Goal: Task Accomplishment & Management: Use online tool/utility

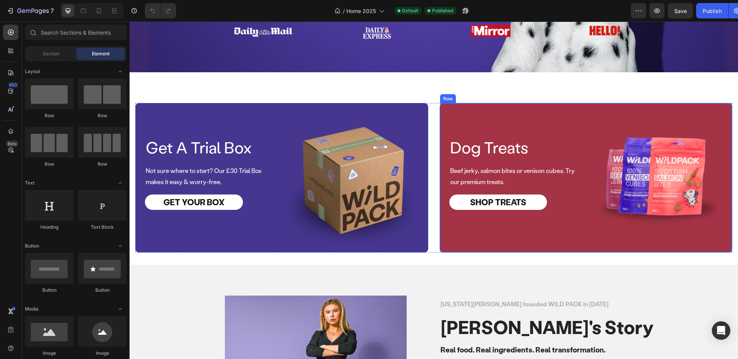
scroll to position [244, 0]
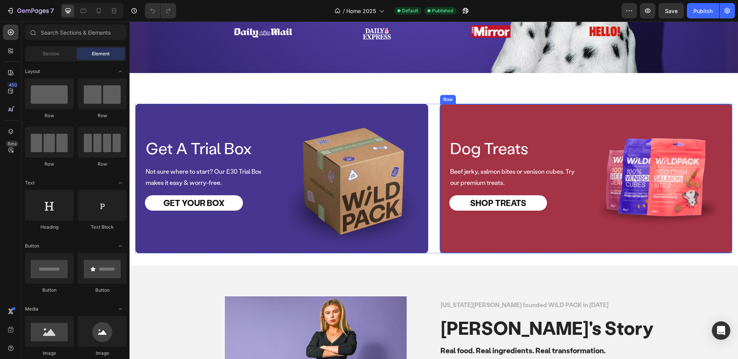
click at [543, 155] on div "Dog Treats Text Block Row" at bounding box center [514, 148] width 131 height 22
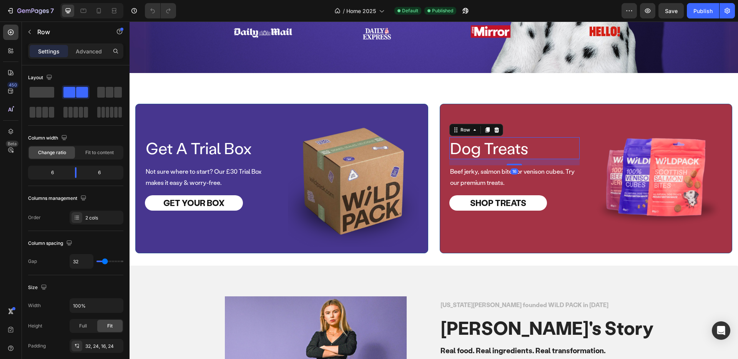
click at [550, 113] on div "Dog Treats Text Block Row 16 Beef jerky, salmon bites or venison cubes. Try our…" at bounding box center [586, 179] width 293 height 150
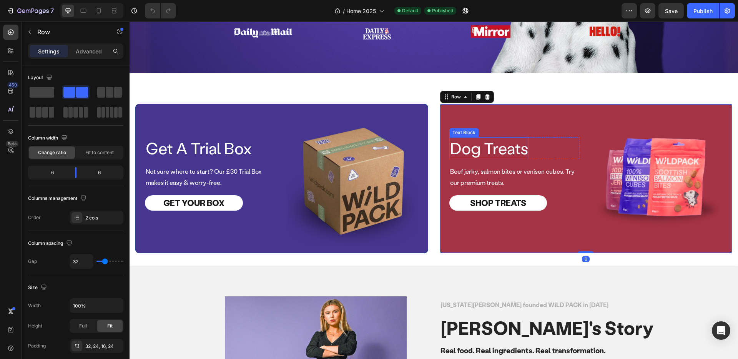
click at [501, 145] on p "Dog Treats" at bounding box center [489, 148] width 78 height 20
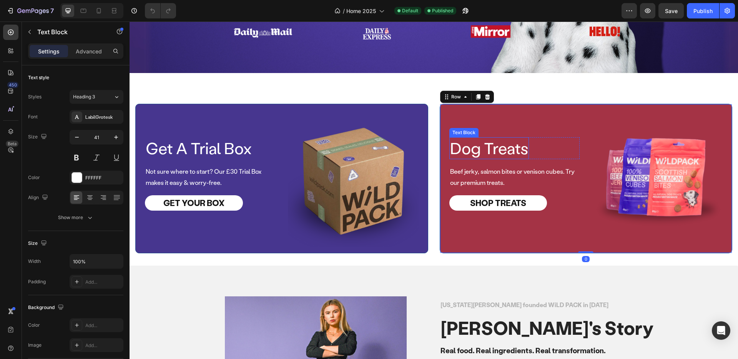
click at [501, 145] on p "Dog Treats" at bounding box center [489, 148] width 78 height 20
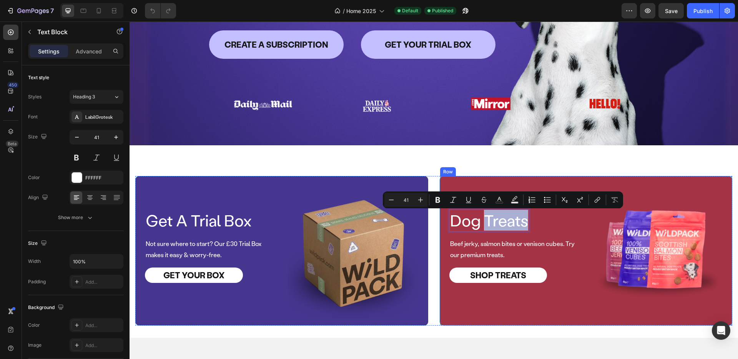
scroll to position [173, 0]
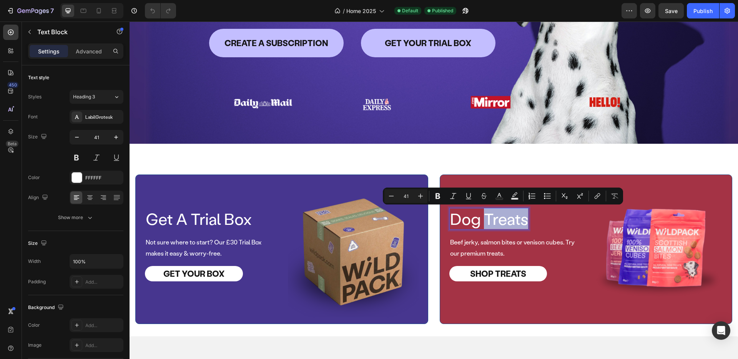
click at [488, 216] on p "Dog Treats" at bounding box center [489, 219] width 78 height 20
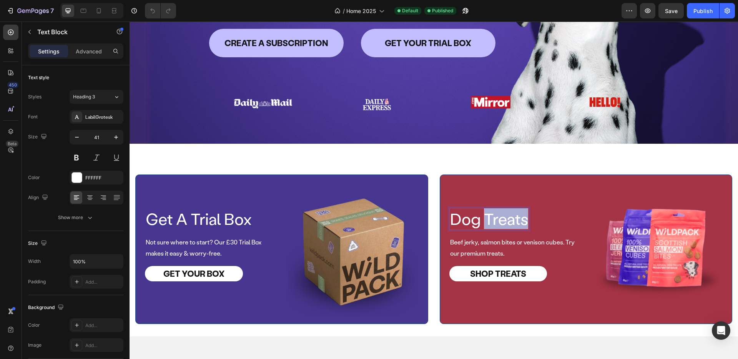
click at [488, 216] on p "Dog Treats" at bounding box center [489, 219] width 78 height 20
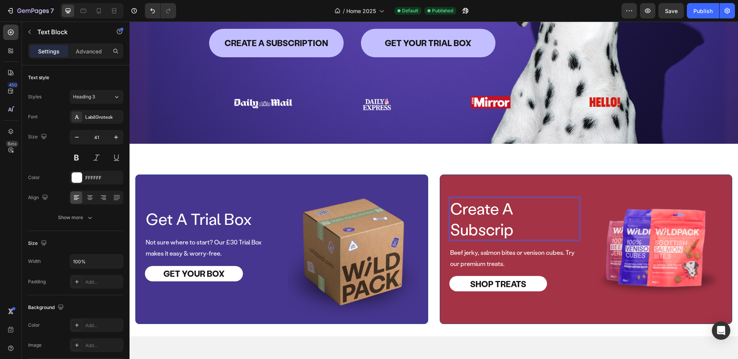
scroll to position [163, 0]
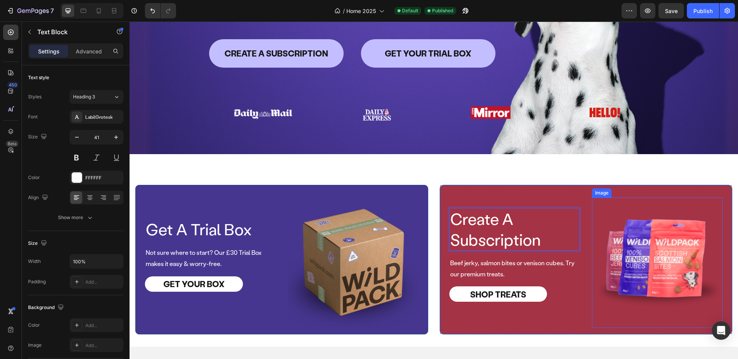
click at [628, 208] on img at bounding box center [657, 263] width 131 height 131
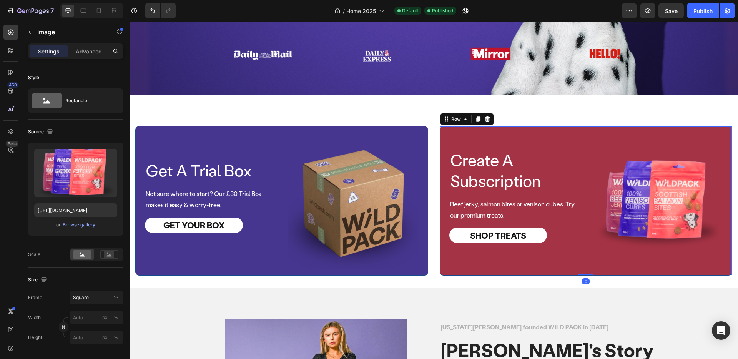
click at [545, 259] on div "Create A Subscription Text Block Row Beef jerky, salmon bites or venison cubes.…" at bounding box center [514, 204] width 131 height 131
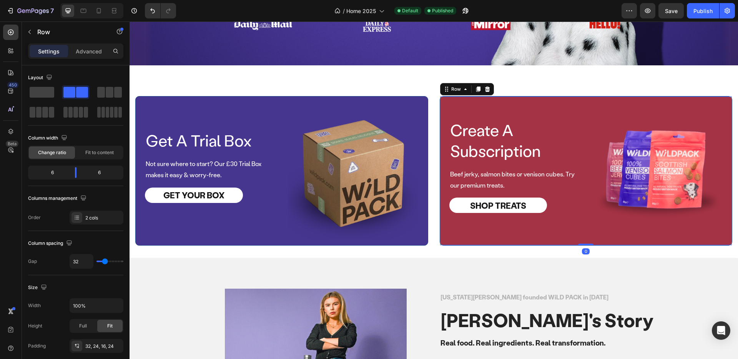
scroll to position [252, 0]
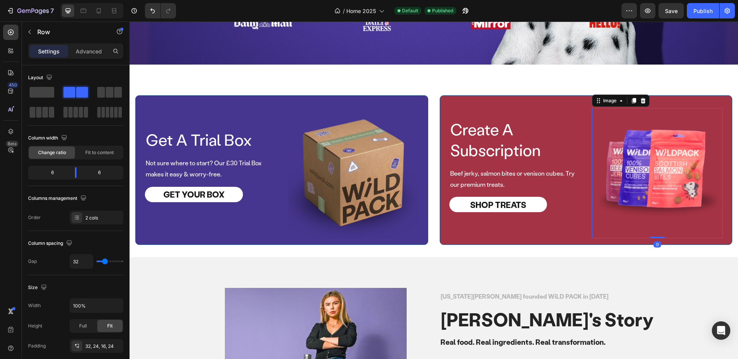
click at [667, 151] on img at bounding box center [657, 173] width 131 height 131
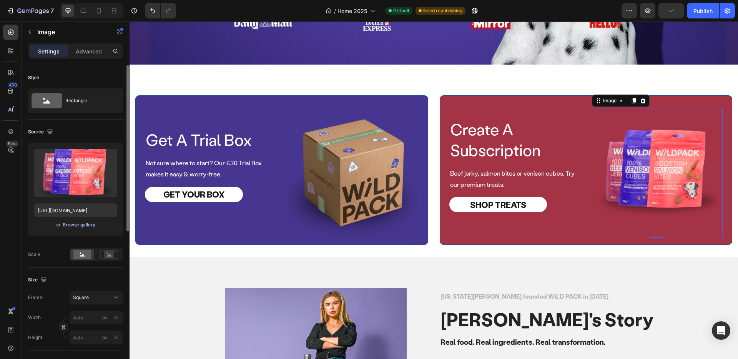
click at [80, 227] on div "Browse gallery" at bounding box center [79, 224] width 33 height 7
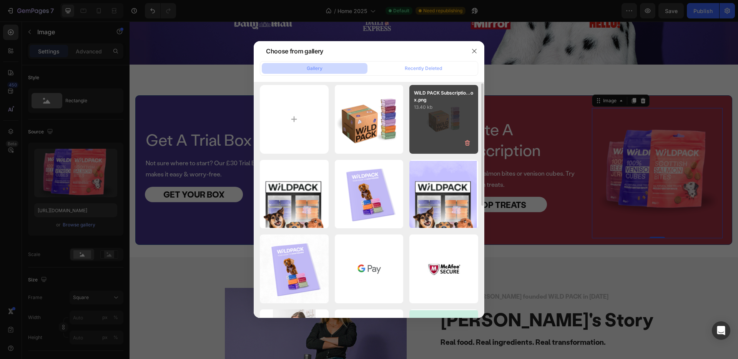
scroll to position [4, 0]
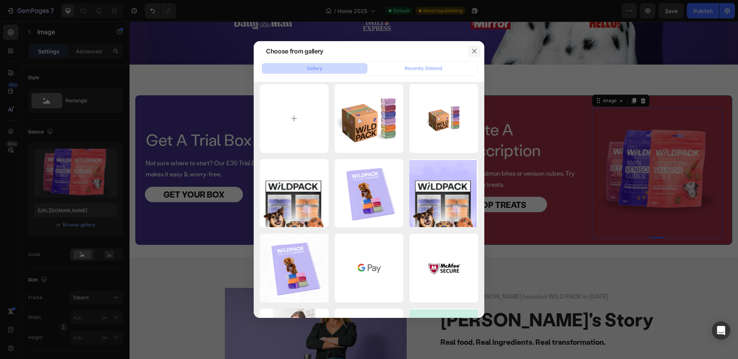
click at [474, 49] on icon "button" at bounding box center [474, 51] width 6 height 6
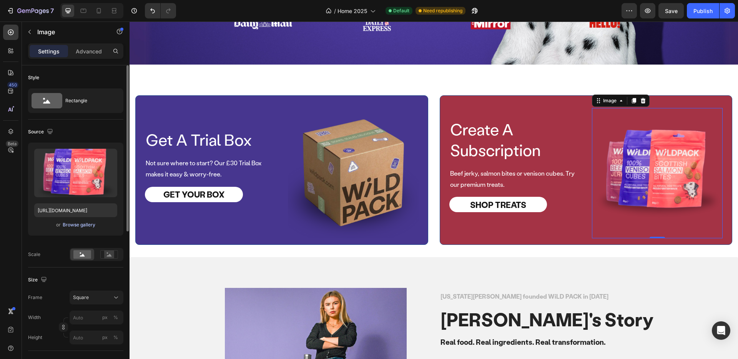
click at [78, 224] on div "Browse gallery" at bounding box center [79, 224] width 33 height 7
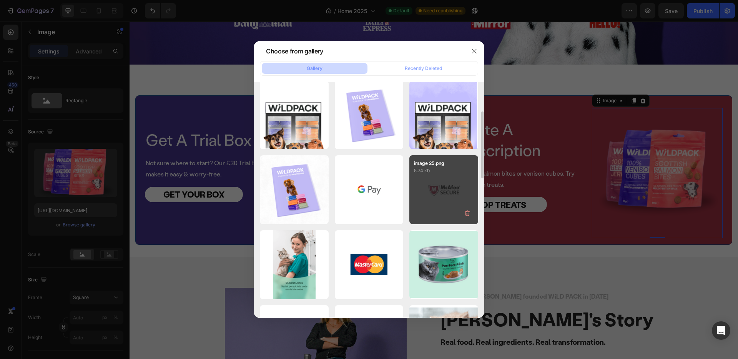
scroll to position [22, 0]
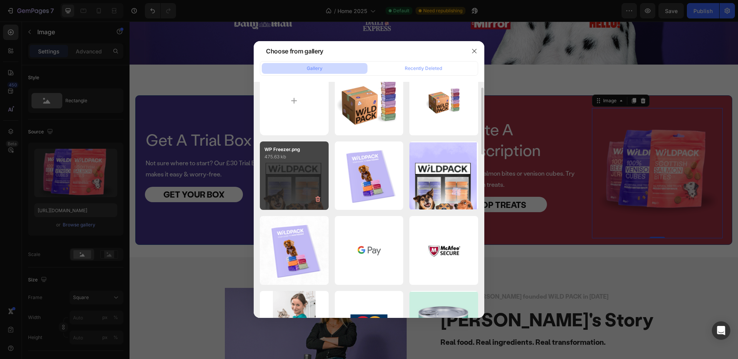
click at [305, 185] on div "WP Freezer.png 475.63 kb" at bounding box center [294, 175] width 69 height 69
type input "[URL][DOMAIN_NAME]"
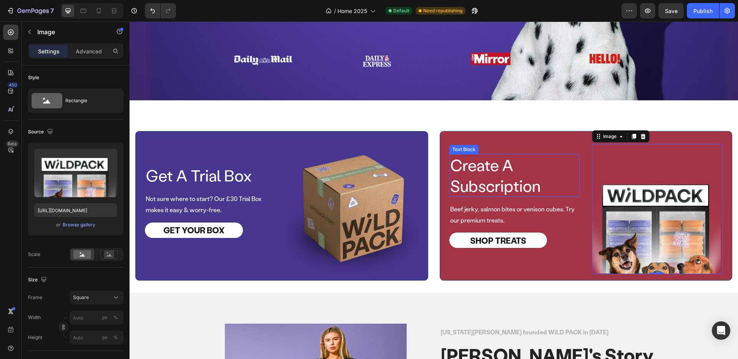
scroll to position [208, 0]
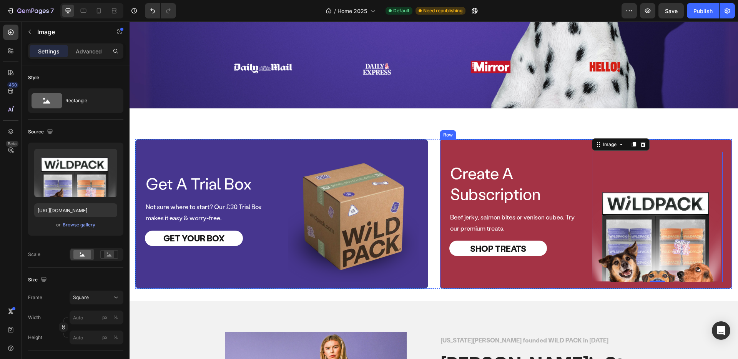
click at [567, 151] on div "Create A Subscription Text Block Row Beef jerky, salmon bites or venison cubes.…" at bounding box center [586, 214] width 293 height 150
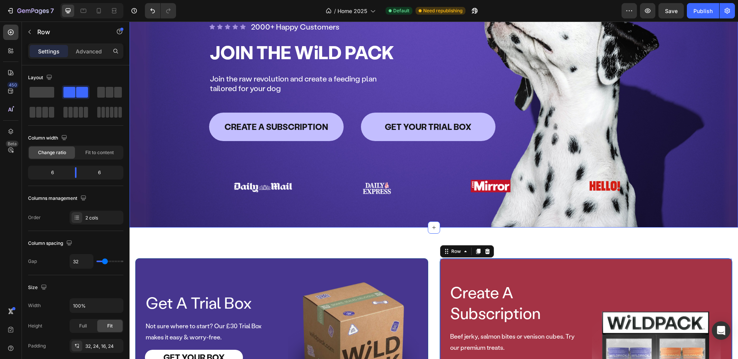
scroll to position [236, 0]
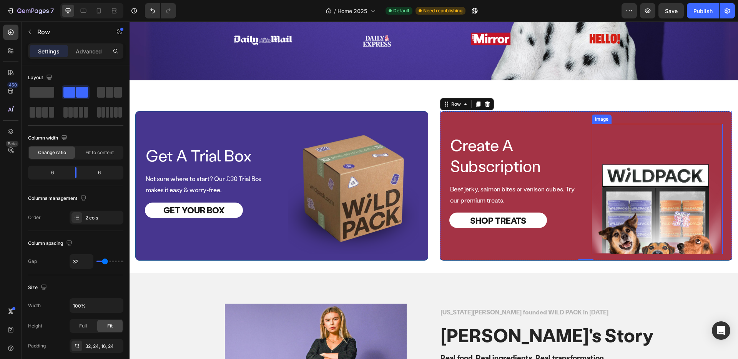
click at [684, 194] on img at bounding box center [657, 189] width 131 height 131
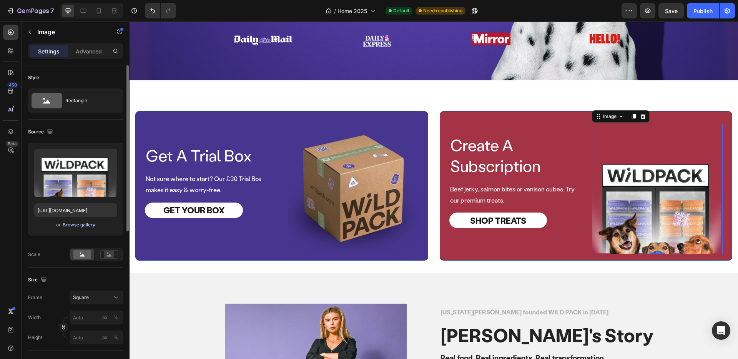
click at [85, 226] on div "Browse gallery" at bounding box center [79, 224] width 33 height 7
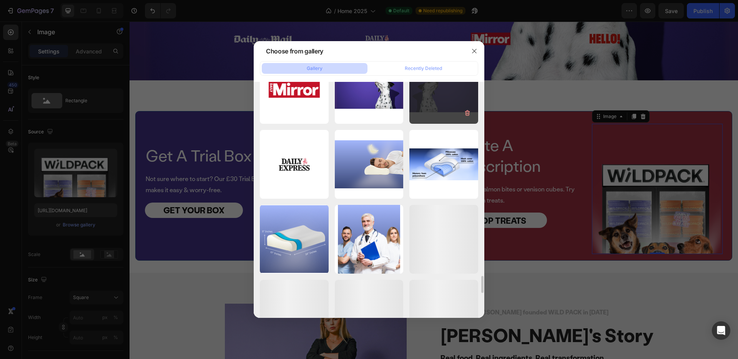
scroll to position [2652, 0]
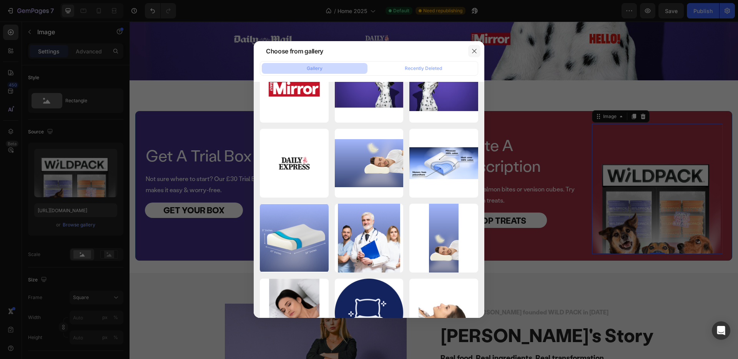
click at [474, 51] on icon "button" at bounding box center [474, 51] width 4 height 4
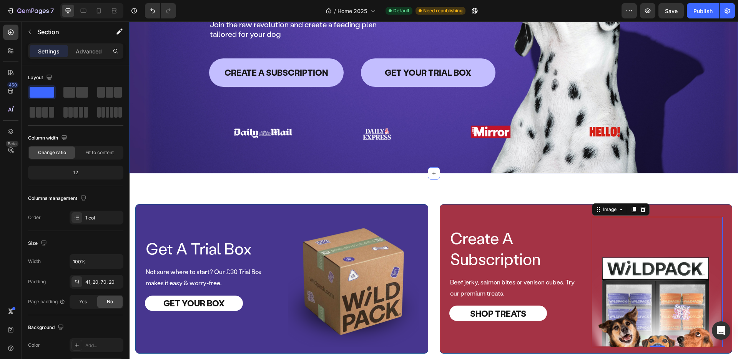
click at [684, 161] on div "Drop element here Drop element here Row Icon Icon Icon Icon Icon Icon List 2000…" at bounding box center [433, 33] width 608 height 279
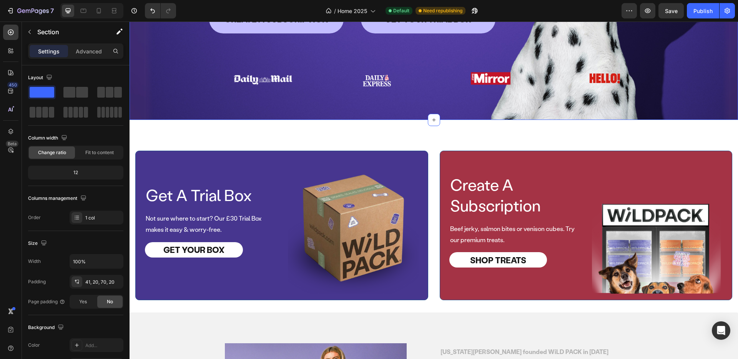
scroll to position [198, 0]
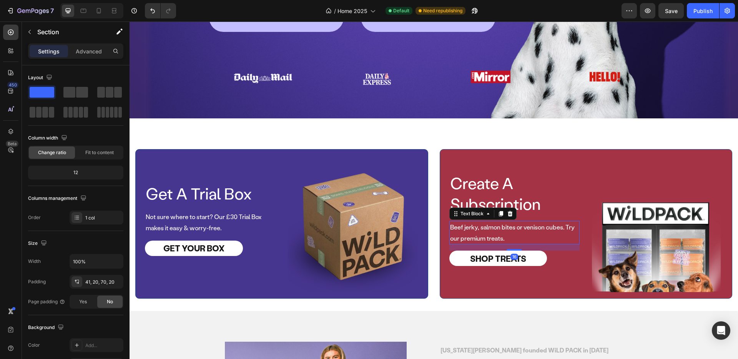
click at [501, 234] on p "Beef jerky, salmon bites or venison cubes. Try our premium treats." at bounding box center [514, 233] width 129 height 22
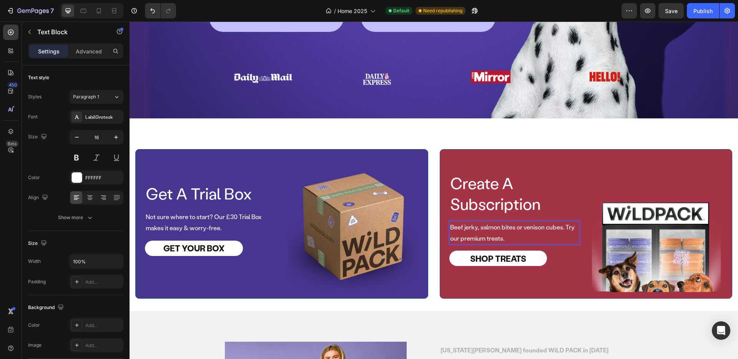
click at [501, 234] on p "Beef jerky, salmon bites or venison cubes. Try our premium treats." at bounding box center [514, 233] width 129 height 22
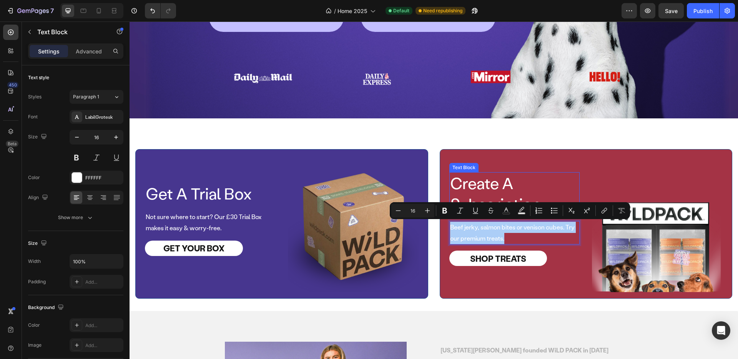
click at [499, 186] on p "Create A Subscription" at bounding box center [514, 193] width 129 height 41
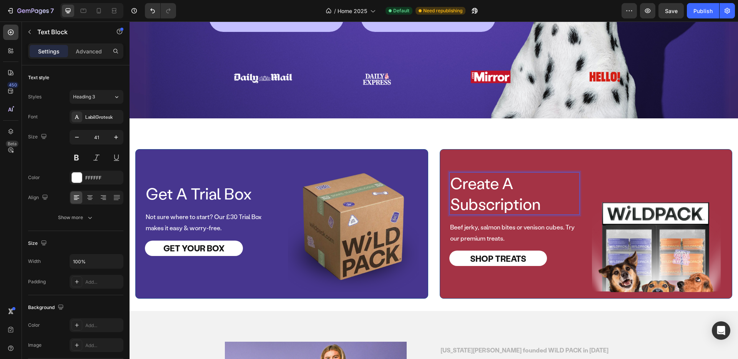
click at [508, 184] on p "Create A Subscription" at bounding box center [514, 193] width 129 height 41
click at [594, 176] on img at bounding box center [657, 227] width 131 height 131
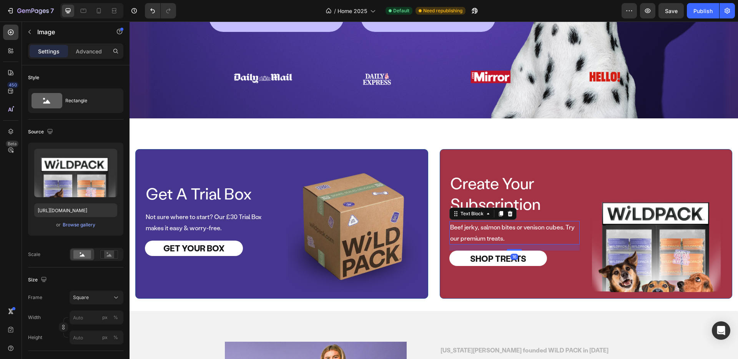
click at [533, 242] on p "Beef jerky, salmon bites or venison cubes. Try our premium treats." at bounding box center [514, 233] width 129 height 22
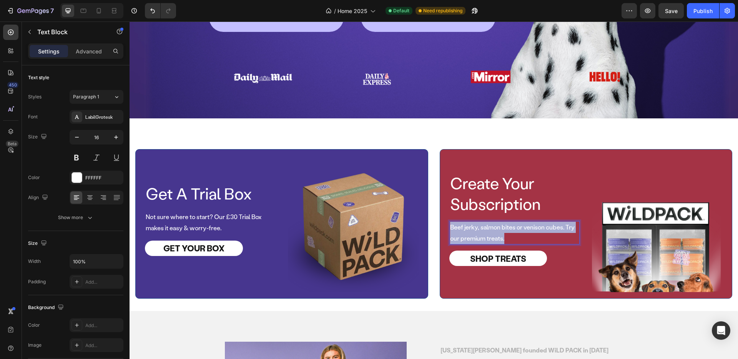
click at [521, 235] on p "Beef jerky, salmon bites or venison cubes. Try our premium treats." at bounding box center [514, 233] width 129 height 22
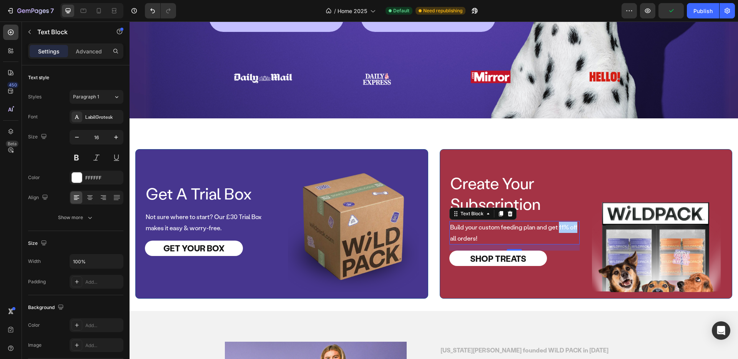
drag, startPoint x: 557, startPoint y: 226, endPoint x: 454, endPoint y: 239, distance: 103.4
click at [454, 239] on p "Build your custom feeding plan and get 11% off all orders!" at bounding box center [514, 233] width 129 height 22
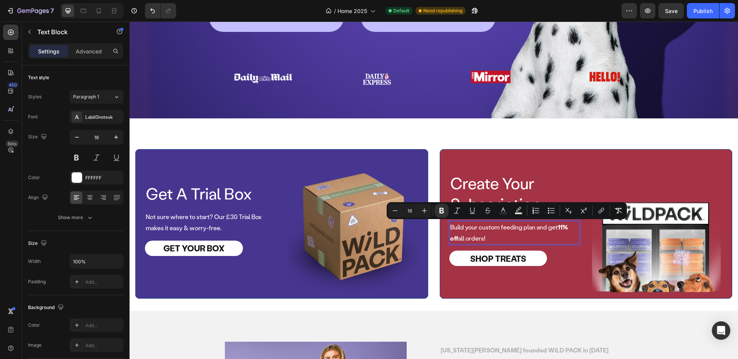
click at [567, 238] on p "Build your custom feeding plan and get 11% off all orders!" at bounding box center [514, 233] width 129 height 22
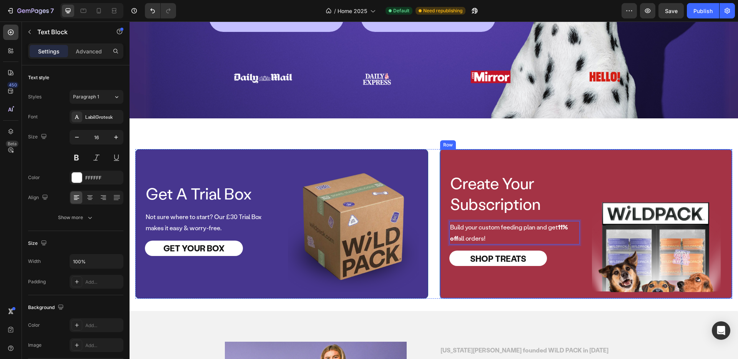
click at [561, 266] on div "Shop Treats Button" at bounding box center [514, 266] width 131 height 31
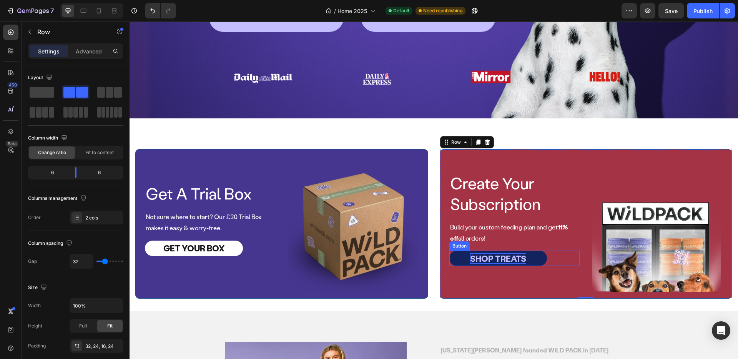
click at [511, 261] on p "Shop Treats" at bounding box center [498, 258] width 56 height 11
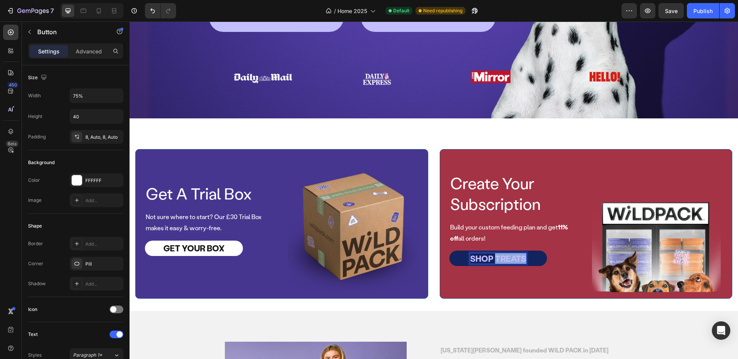
click at [511, 261] on p "Shop Treats" at bounding box center [498, 258] width 56 height 11
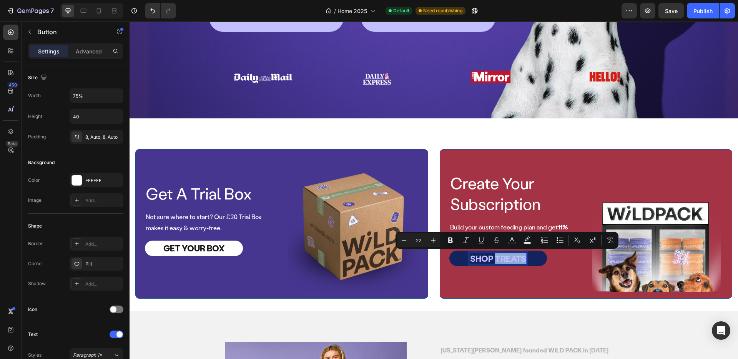
click at [514, 258] on p "Shop Treats" at bounding box center [498, 258] width 56 height 11
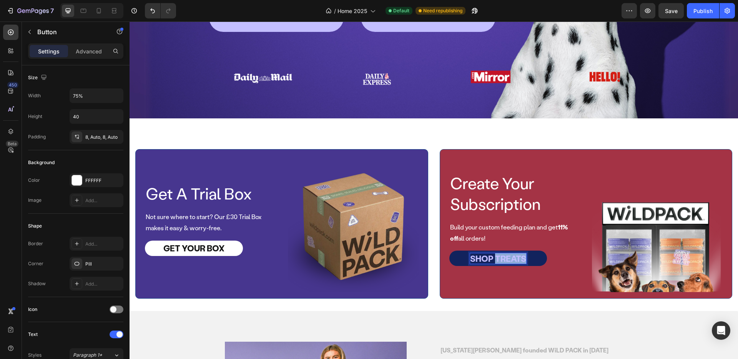
click at [514, 258] on p "Shop Treats" at bounding box center [498, 258] width 56 height 11
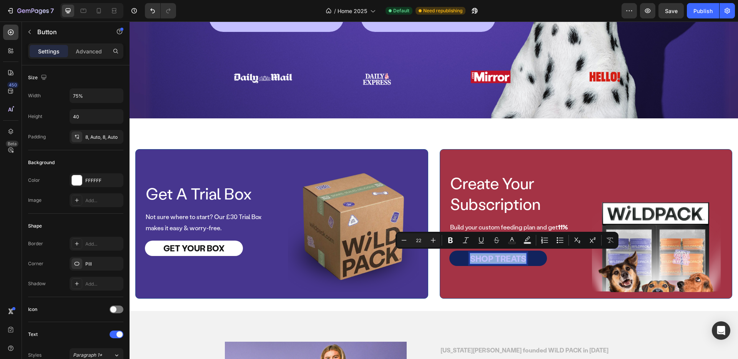
click at [514, 258] on p "Shop Treats" at bounding box center [498, 258] width 56 height 11
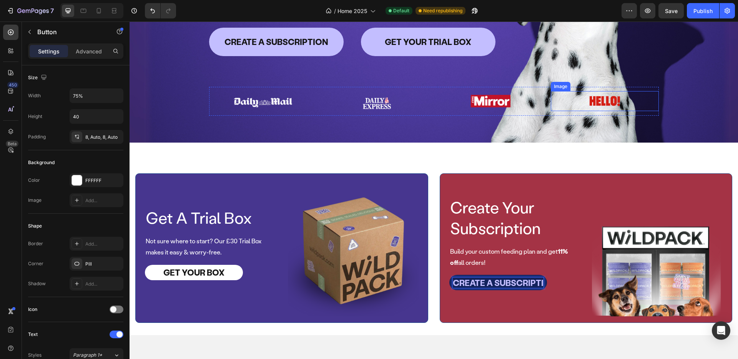
scroll to position [169, 0]
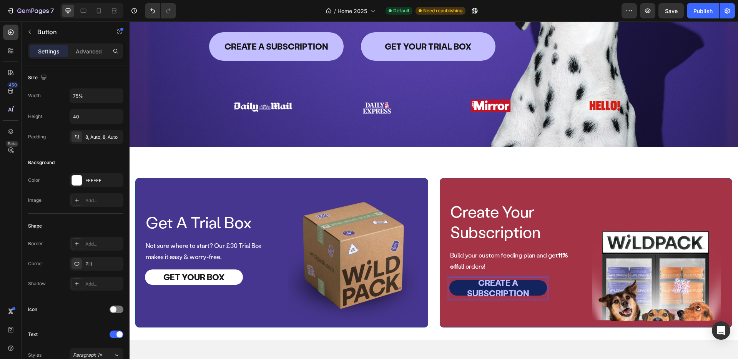
click at [516, 291] on p "Create A Subscription" at bounding box center [498, 287] width 98 height 21
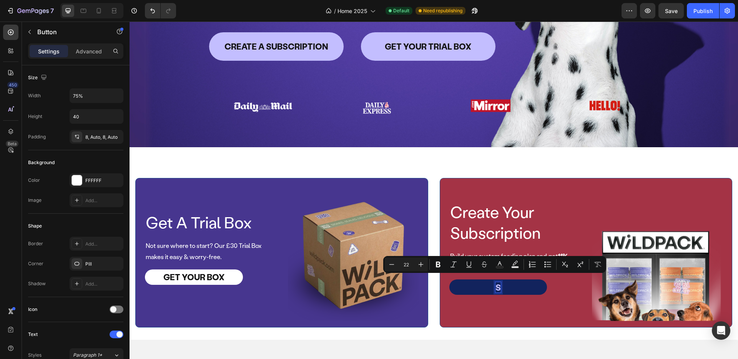
scroll to position [174, 0]
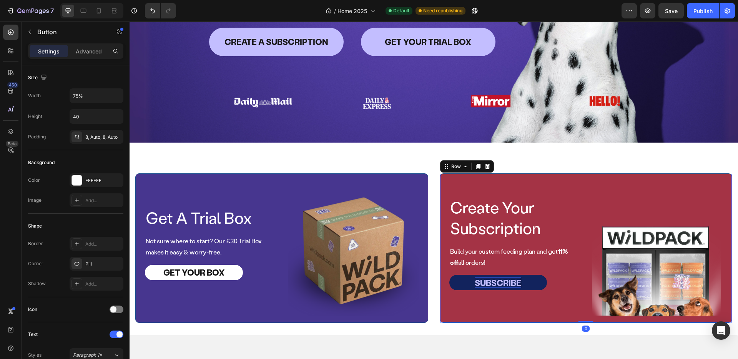
click at [536, 295] on div "Subscribe Button" at bounding box center [514, 290] width 131 height 31
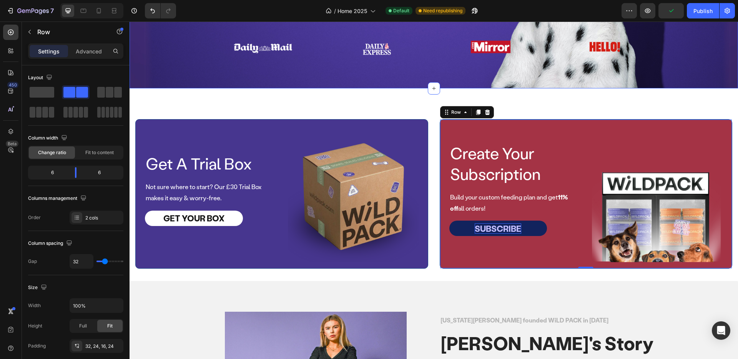
scroll to position [224, 0]
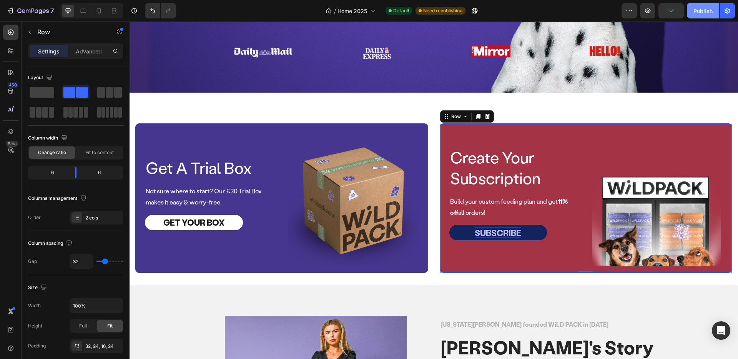
click at [696, 13] on div "Publish" at bounding box center [702, 11] width 19 height 8
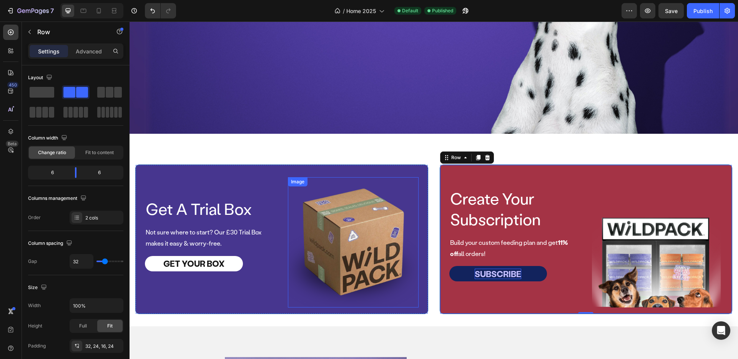
scroll to position [138, 0]
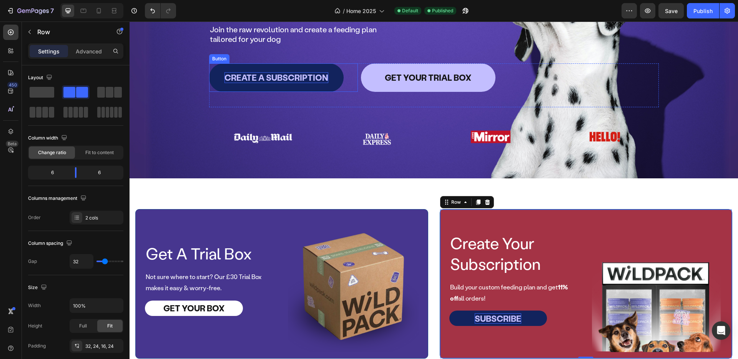
click at [315, 83] on p "Create A Subscription" at bounding box center [276, 77] width 104 height 11
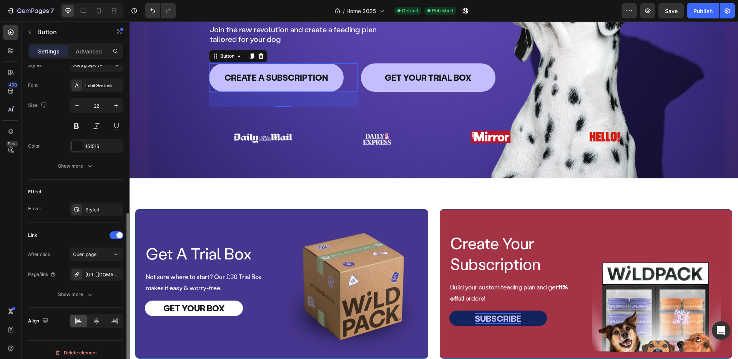
scroll to position [292, 0]
click at [79, 272] on icon at bounding box center [77, 272] width 6 height 6
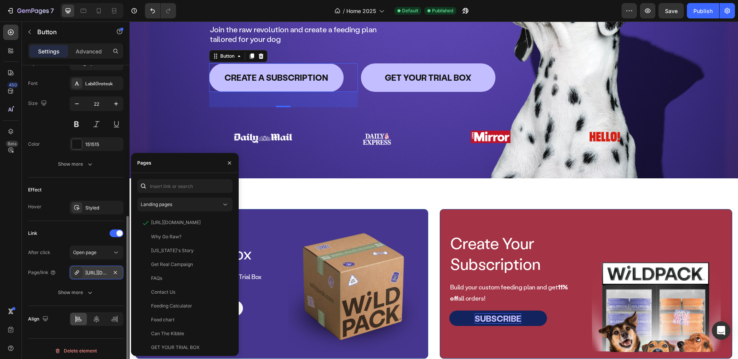
click at [89, 272] on div "[URL][DOMAIN_NAME]" at bounding box center [96, 272] width 22 height 7
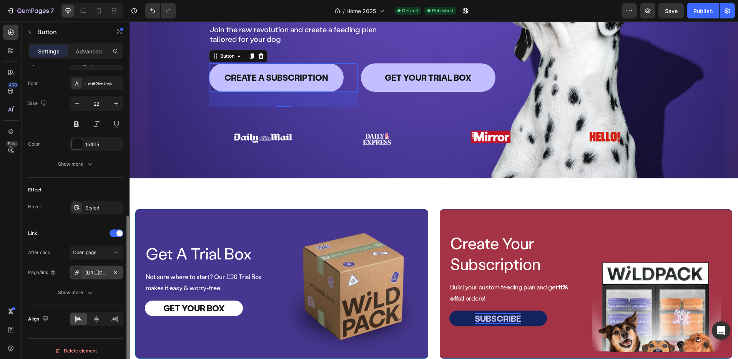
click at [89, 272] on div "[URL][DOMAIN_NAME]" at bounding box center [96, 272] width 22 height 7
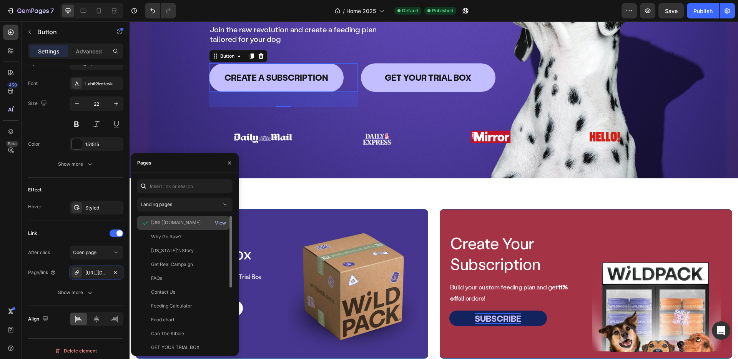
click at [216, 223] on div "View" at bounding box center [220, 222] width 11 height 7
click at [531, 78] on div "Get Your Trial Box Button" at bounding box center [510, 77] width 298 height 28
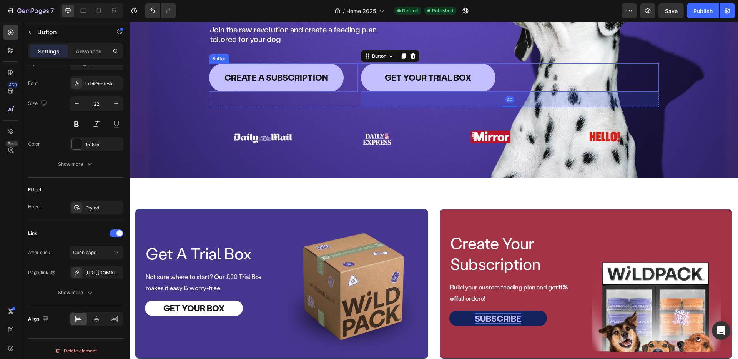
click at [340, 85] on div "Create A Subscription Button" at bounding box center [283, 77] width 149 height 28
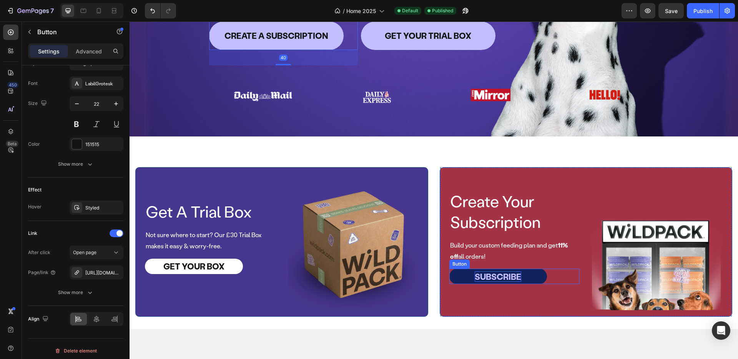
scroll to position [186, 0]
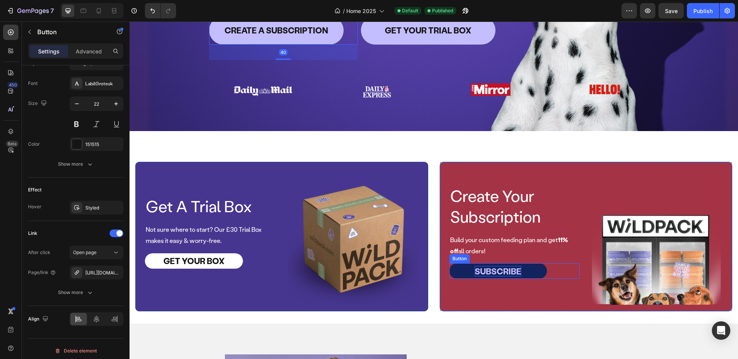
click at [556, 271] on div "Subscribe Button" at bounding box center [514, 270] width 131 height 15
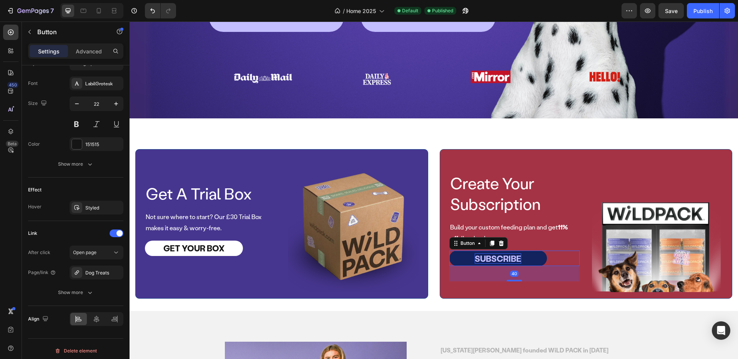
scroll to position [199, 0]
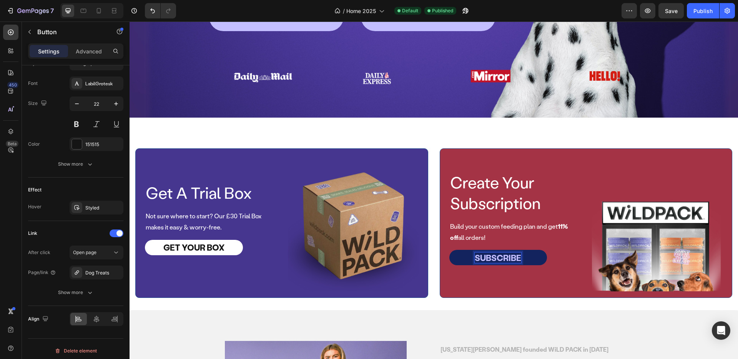
click at [530, 258] on link "Subscribe" at bounding box center [498, 257] width 98 height 15
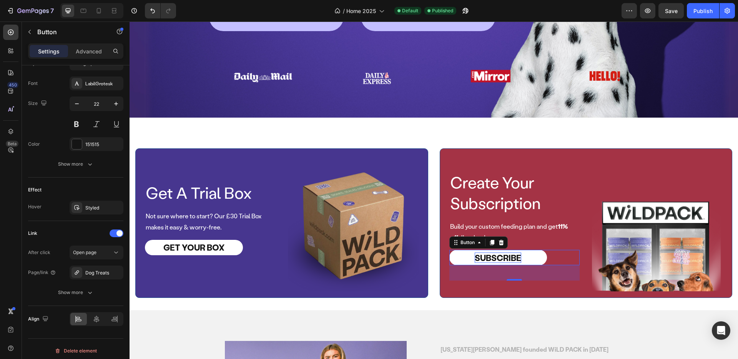
click at [551, 258] on div "Subscribe Button 40" at bounding box center [514, 257] width 131 height 15
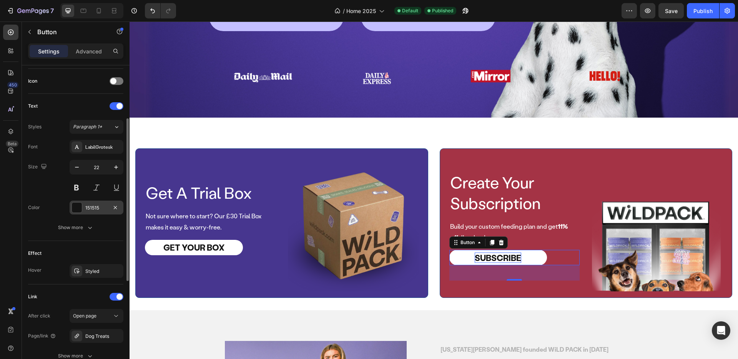
scroll to position [295, 0]
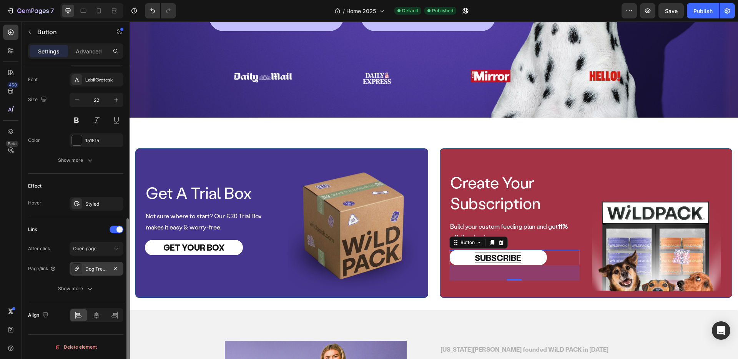
click at [103, 268] on div "Dog Treats" at bounding box center [96, 269] width 22 height 7
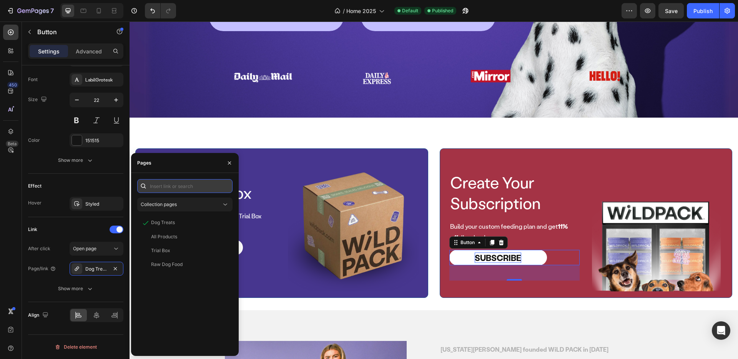
click at [200, 185] on input "text" at bounding box center [184, 186] width 95 height 14
type input "x"
paste input "[URL][DOMAIN_NAME]"
type input "[URL][DOMAIN_NAME]"
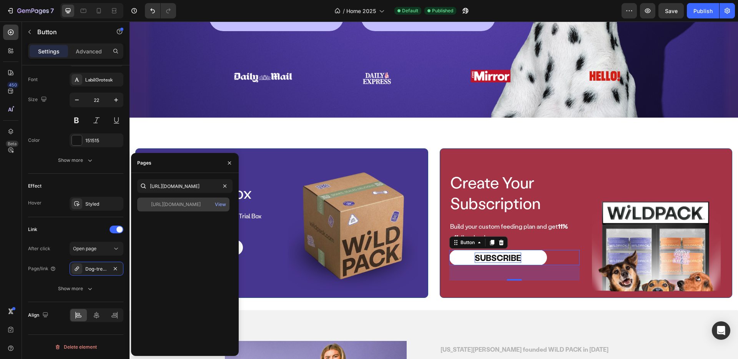
scroll to position [0, 0]
click at [187, 203] on div "[URL][DOMAIN_NAME]" at bounding box center [176, 204] width 50 height 7
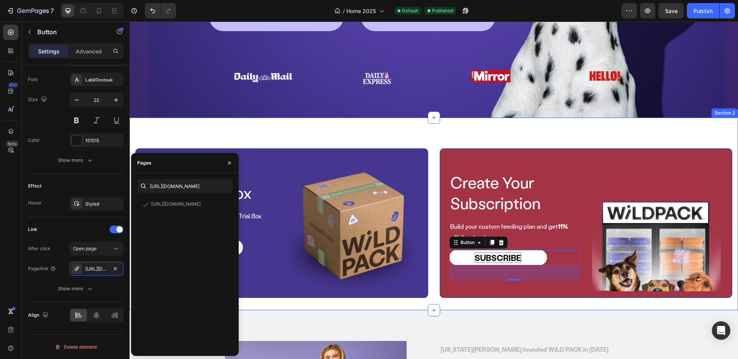
click at [272, 138] on div "Get A Trial Box Text Block Row Not sure where to start? Our £30 Trial Box makes…" at bounding box center [433, 214] width 608 height 193
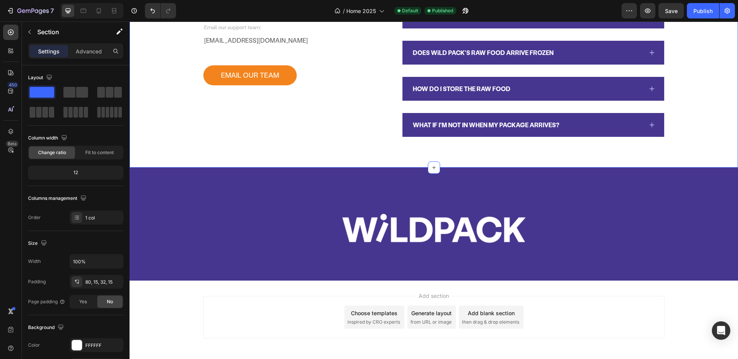
scroll to position [1993, 0]
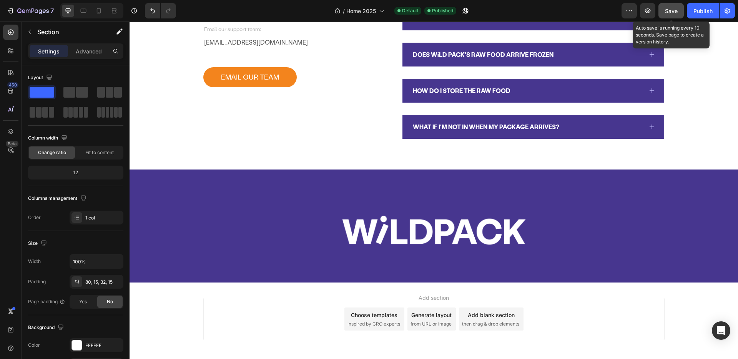
click at [673, 13] on span "Save" at bounding box center [671, 11] width 13 height 7
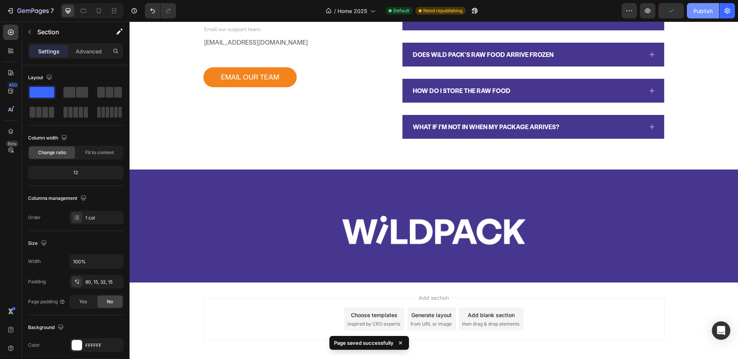
click at [699, 13] on div "Publish" at bounding box center [702, 11] width 19 height 8
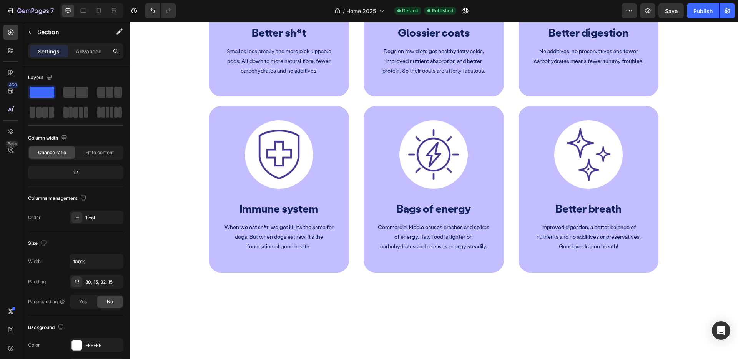
scroll to position [893, 0]
click at [703, 12] on div "Publish" at bounding box center [702, 11] width 19 height 8
